Goal: Navigation & Orientation: Find specific page/section

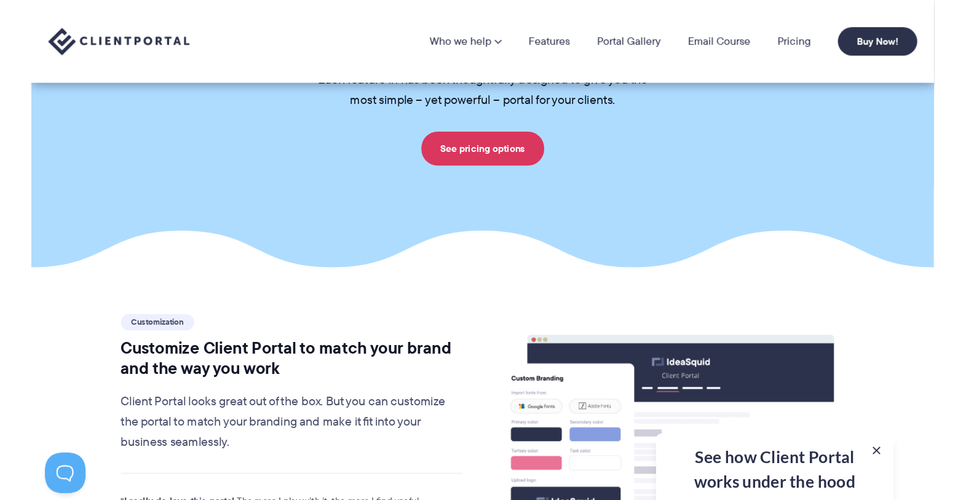
scroll to position [123, 0]
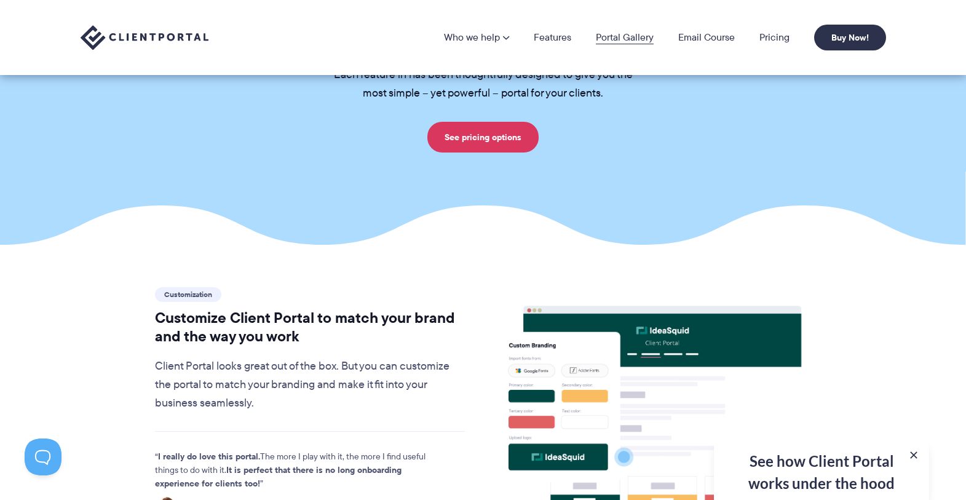
click at [621, 33] on link "Portal Gallery" at bounding box center [625, 38] width 58 height 10
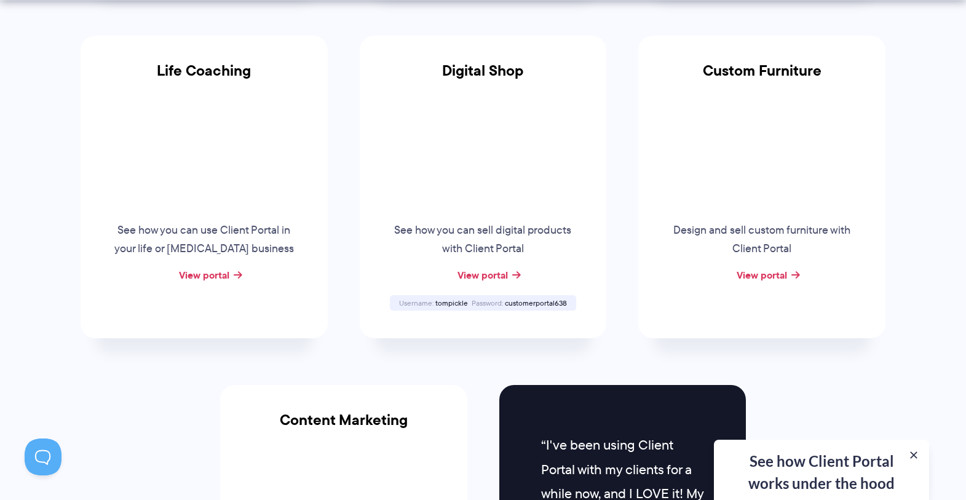
scroll to position [984, 0]
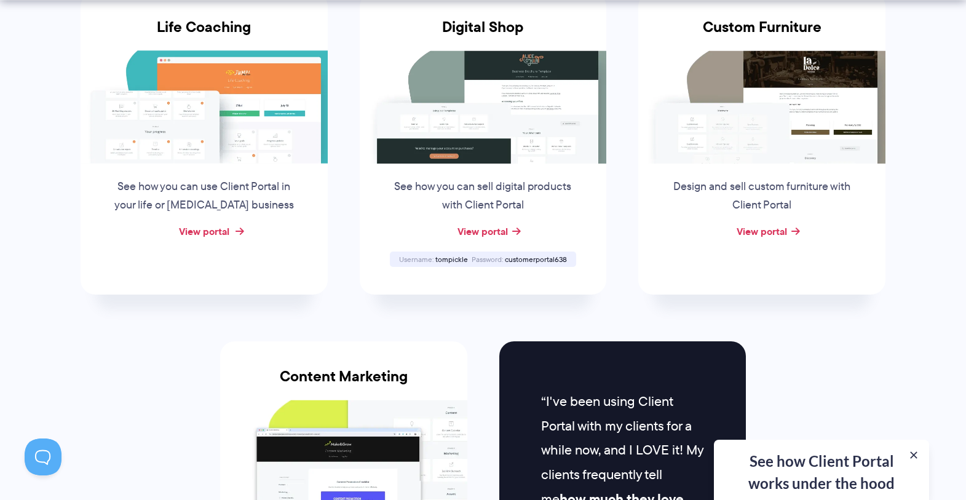
click at [196, 231] on link "View portal" at bounding box center [204, 231] width 50 height 15
click at [488, 231] on link "View portal" at bounding box center [483, 231] width 50 height 15
click at [446, 257] on span "tompickle" at bounding box center [451, 259] width 33 height 10
drag, startPoint x: 504, startPoint y: 261, endPoint x: 584, endPoint y: 261, distance: 80.0
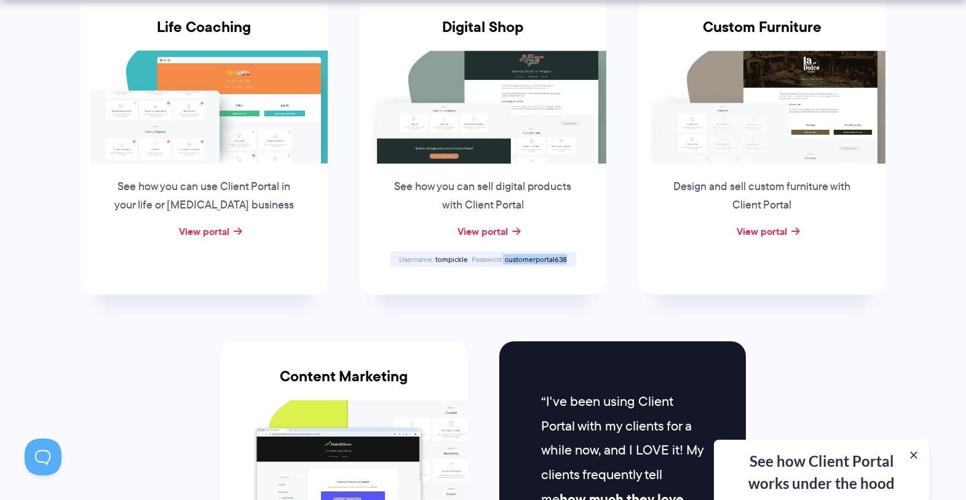
click at [584, 261] on div "Digital Shop See how you can sell digital products with Client Portal View port…" at bounding box center [483, 143] width 247 height 303
copy div "customerportal638"
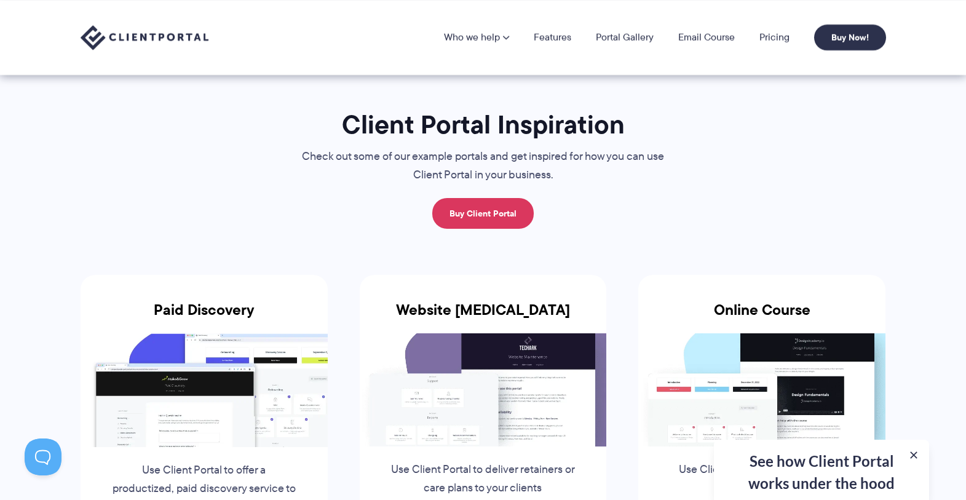
scroll to position [0, 0]
